Goal: Transaction & Acquisition: Book appointment/travel/reservation

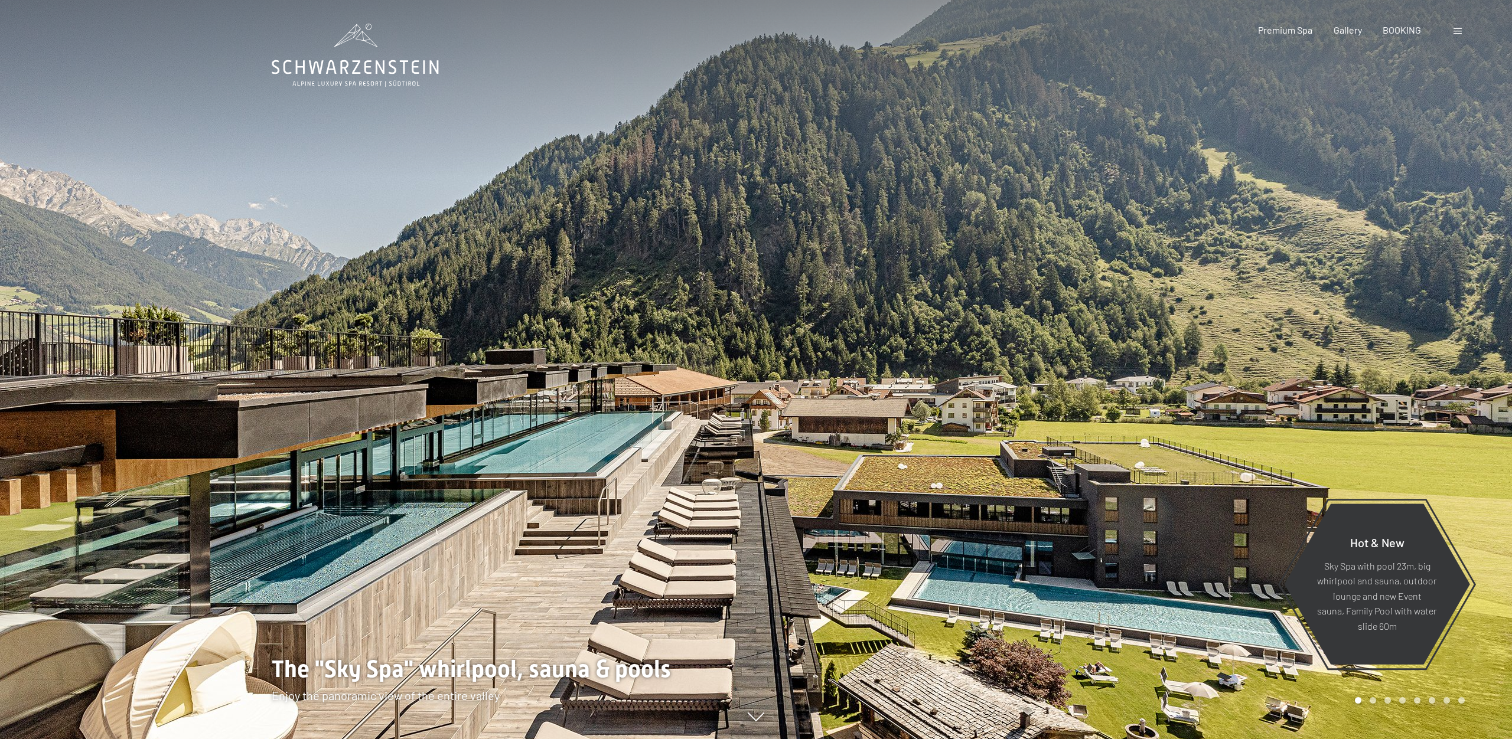
click at [1457, 32] on span at bounding box center [1457, 31] width 8 height 6
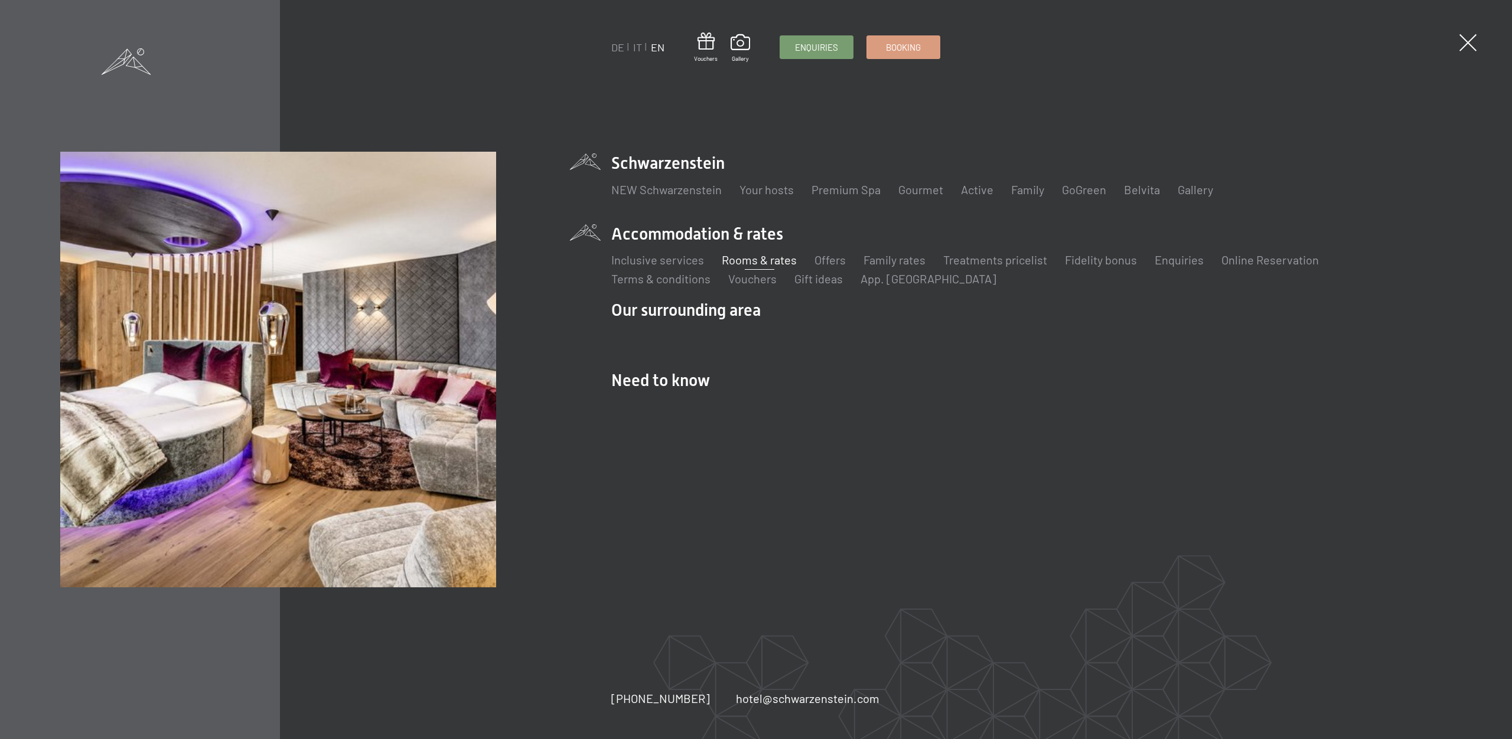
click at [750, 261] on link "Rooms & rates" at bounding box center [759, 260] width 75 height 14
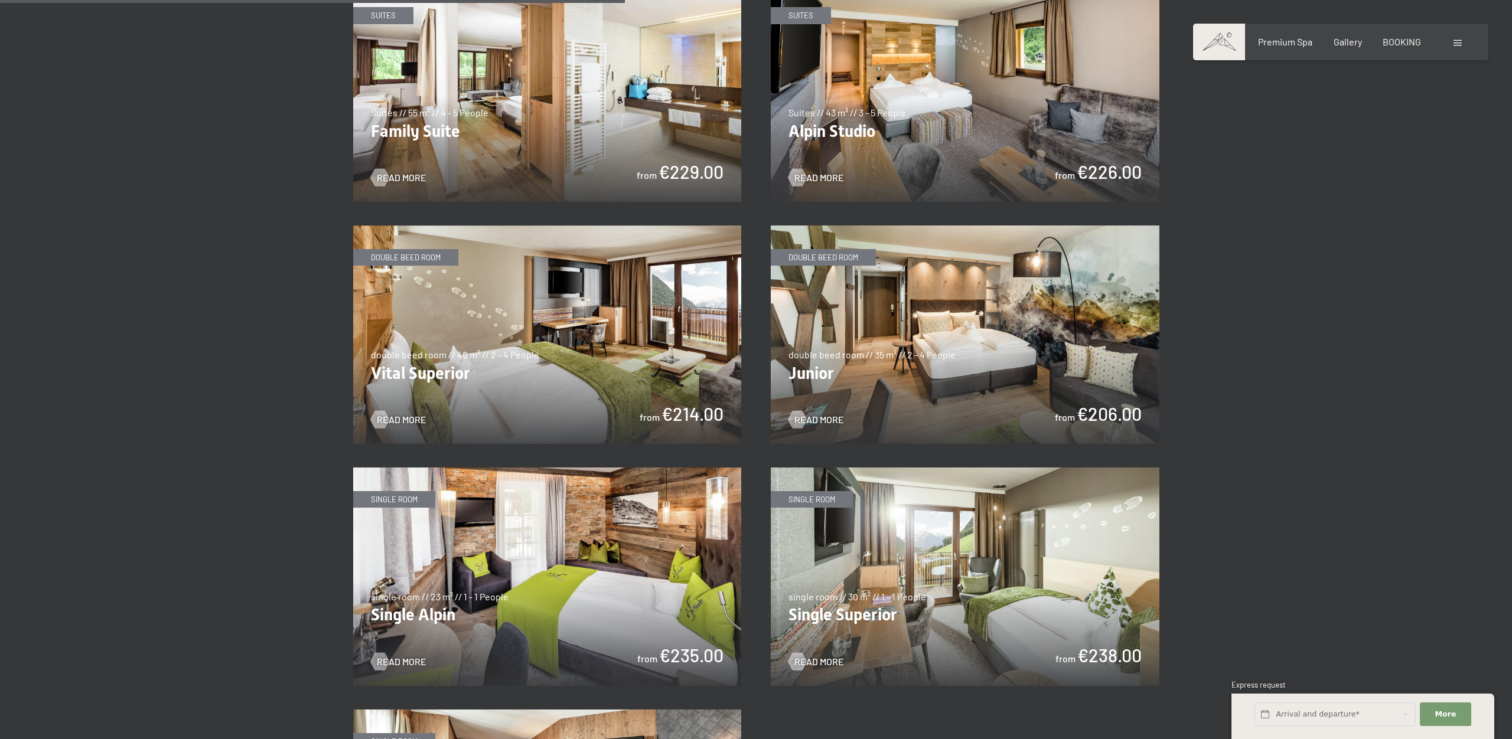
scroll to position [1528, 0]
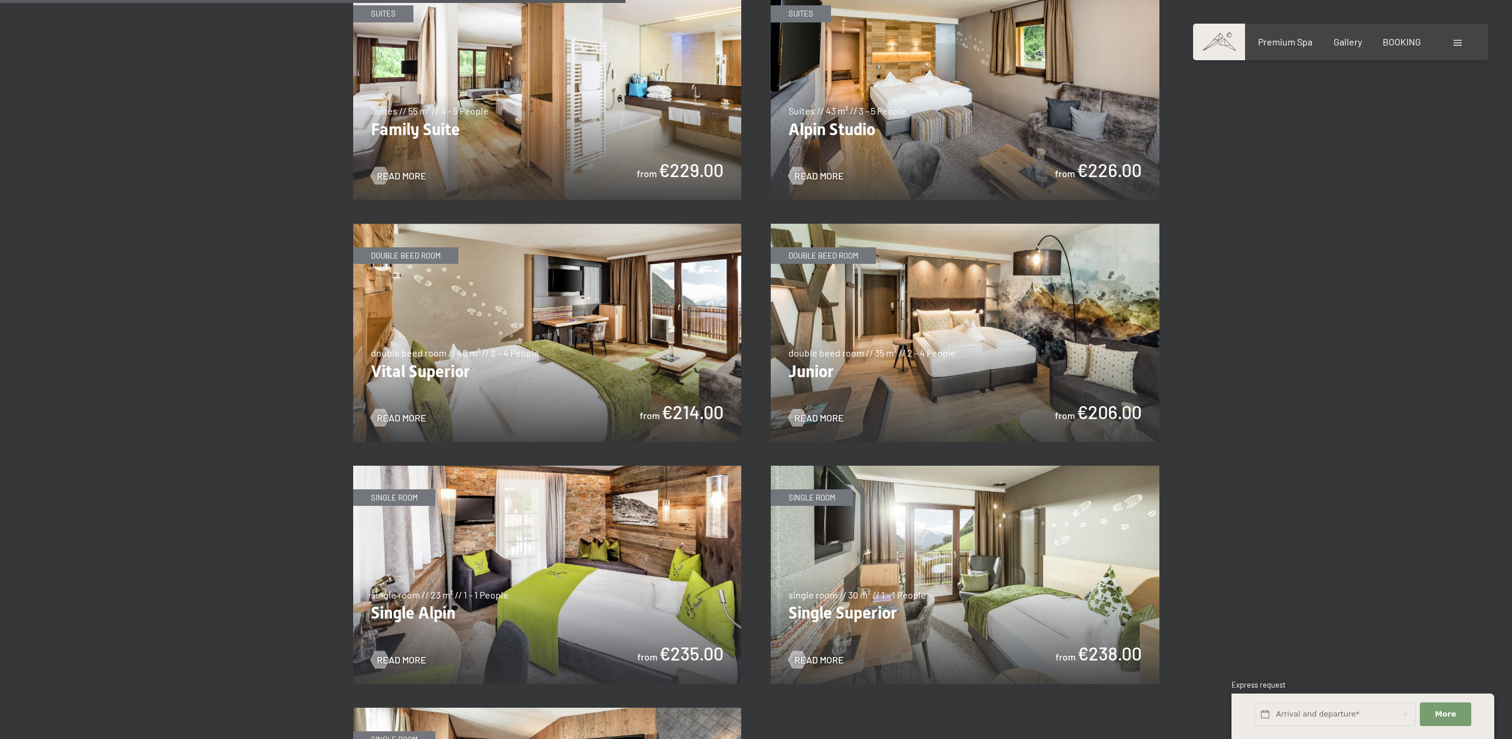
click at [894, 361] on img at bounding box center [965, 333] width 389 height 219
click at [934, 383] on img at bounding box center [965, 333] width 389 height 219
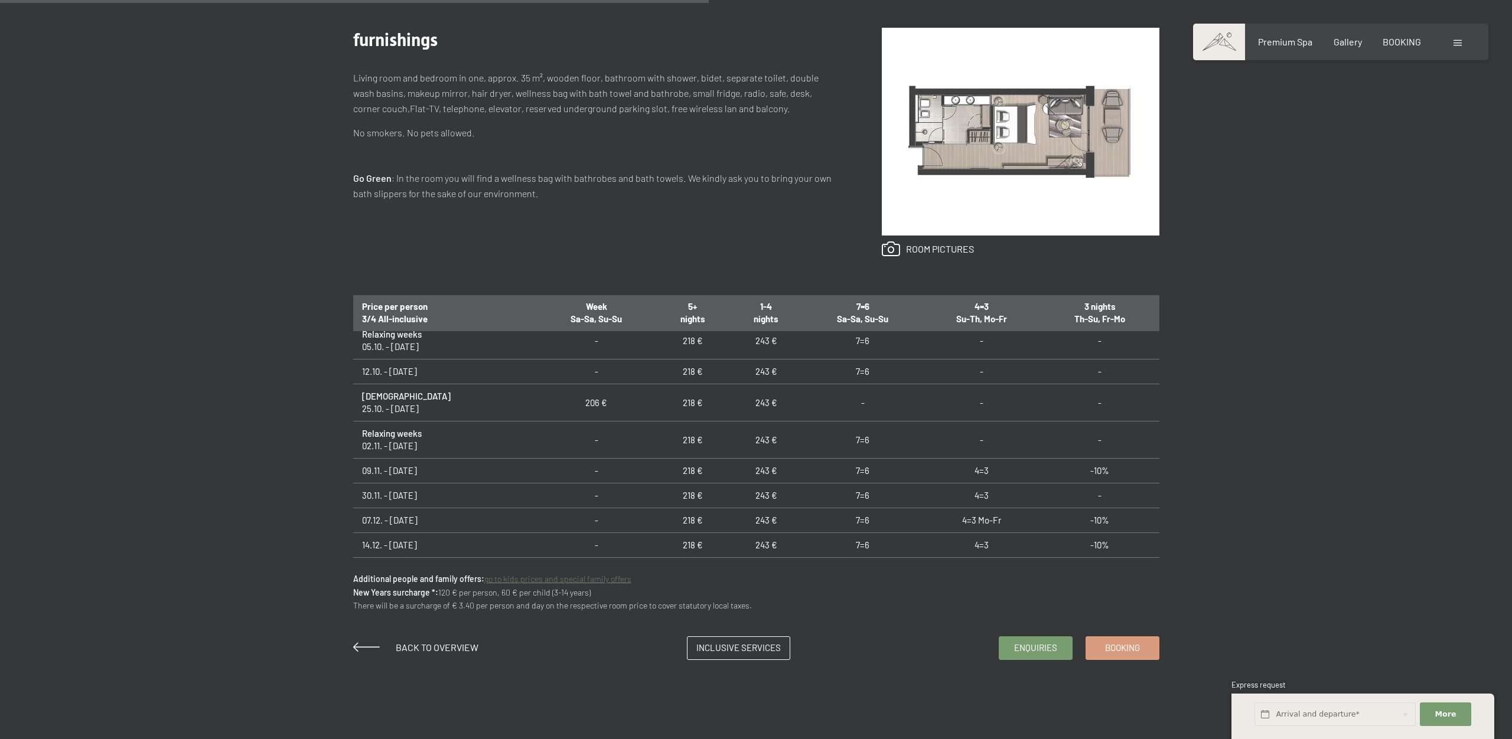
scroll to position [196, 0]
